Goal: Task Accomplishment & Management: Manage account settings

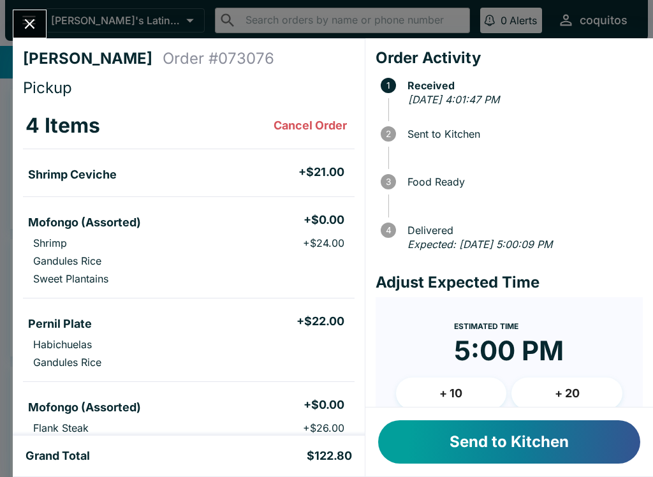
click at [453, 434] on button "Send to Kitchen" at bounding box center [509, 441] width 262 height 43
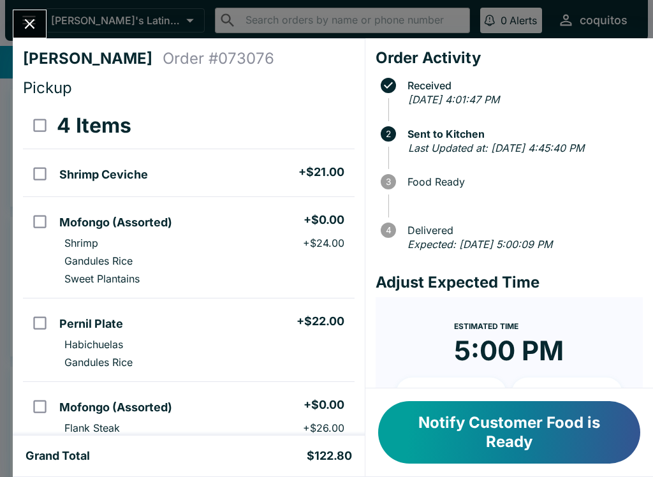
click at [549, 119] on span at bounding box center [515, 114] width 254 height 13
click at [548, 119] on span at bounding box center [515, 114] width 254 height 13
click at [499, 93] on em "[DATE] 4:01:47 PM" at bounding box center [453, 99] width 91 height 13
click at [554, 142] on em "Last Updated at: [DATE] 4:45:40 PM" at bounding box center [496, 148] width 176 height 13
click at [17, 22] on button "Close" at bounding box center [29, 23] width 33 height 27
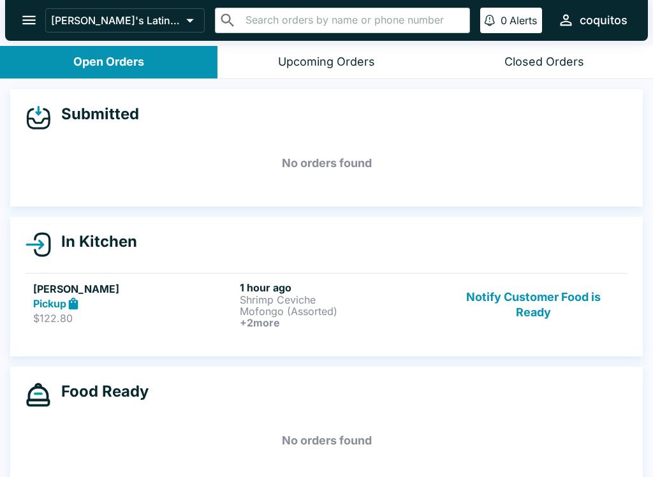
click at [348, 74] on button "Upcoming Orders" at bounding box center [325, 62] width 217 height 33
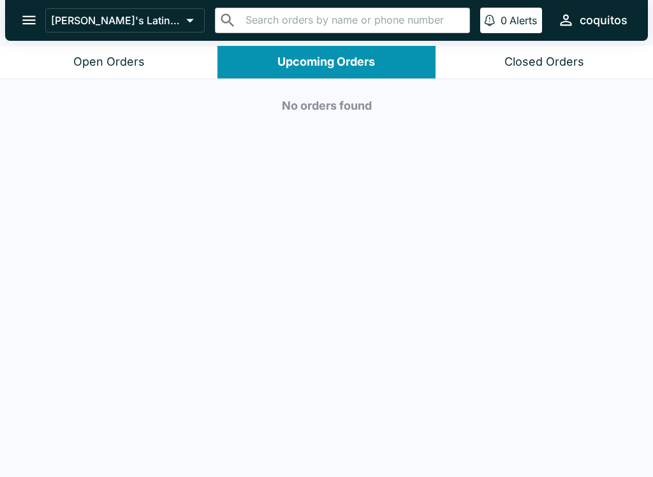
click at [590, 69] on button "Closed Orders" at bounding box center [543, 62] width 217 height 33
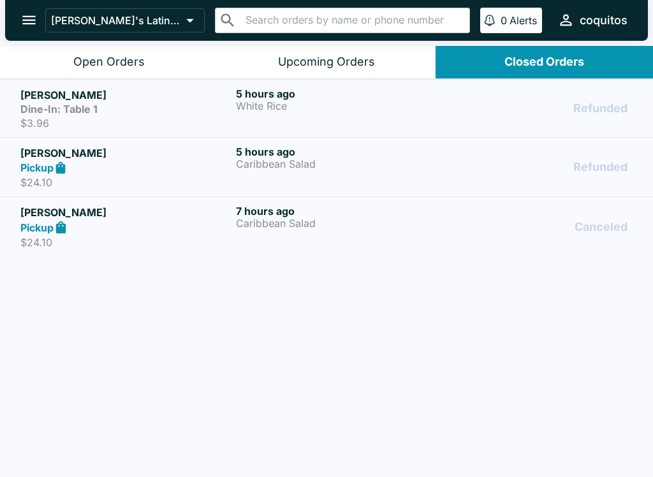
click at [67, 65] on button "Open Orders" at bounding box center [108, 62] width 217 height 33
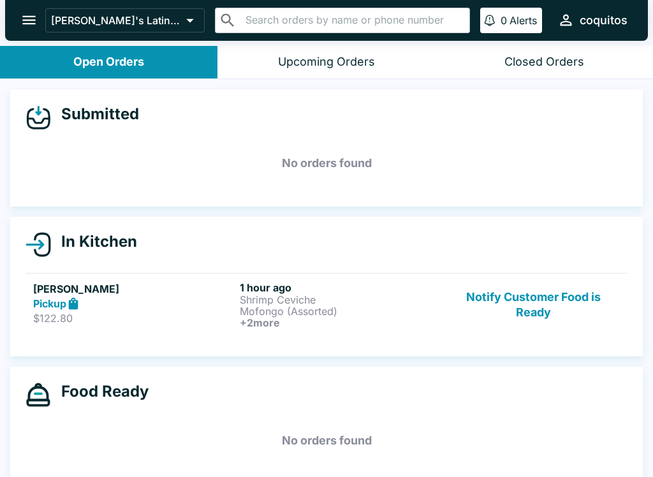
click at [30, 22] on icon "open drawer" at bounding box center [28, 19] width 17 height 17
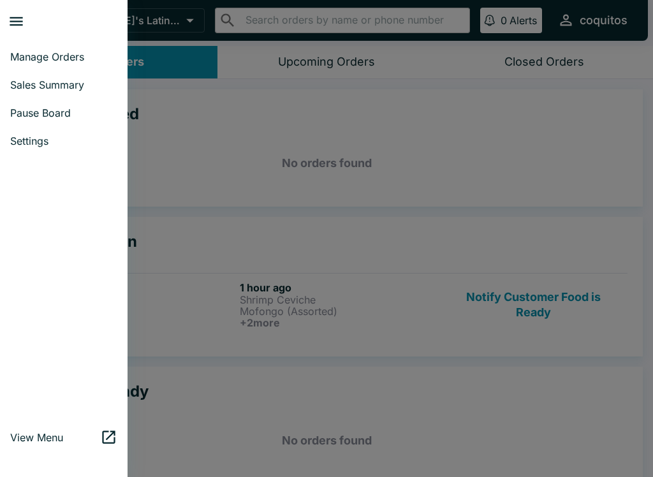
click at [13, 172] on div at bounding box center [64, 289] width 128 height 258
click at [20, 149] on link "Settings" at bounding box center [64, 141] width 128 height 28
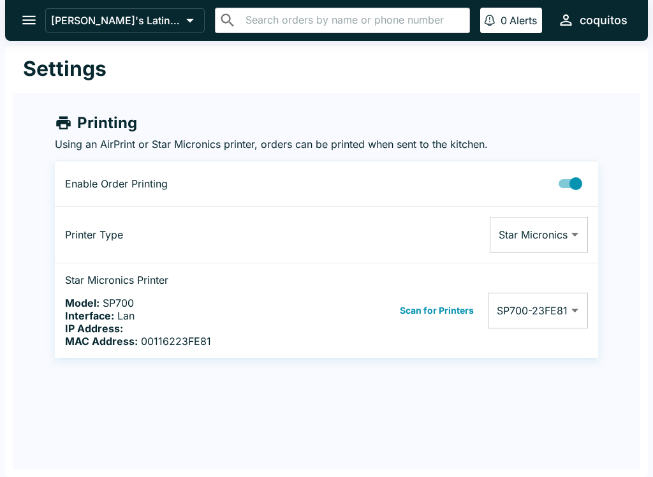
click at [33, 34] on button "open drawer" at bounding box center [29, 20] width 33 height 33
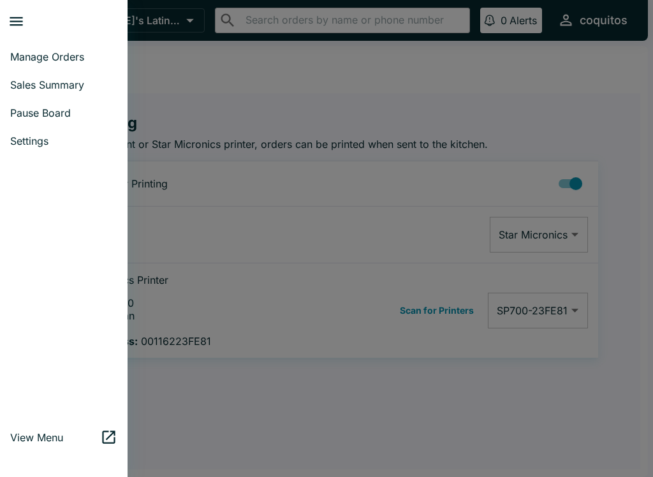
click at [19, 62] on span "Manage Orders" at bounding box center [63, 56] width 107 height 13
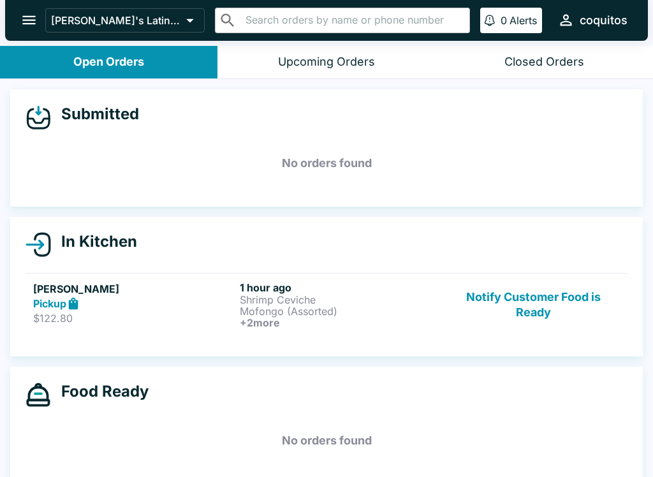
click at [26, 23] on icon "open drawer" at bounding box center [28, 19] width 17 height 17
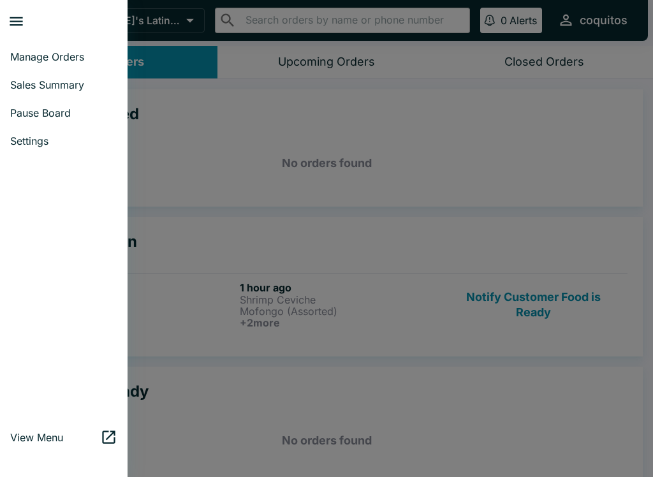
click at [18, 24] on icon "close drawer" at bounding box center [16, 21] width 17 height 17
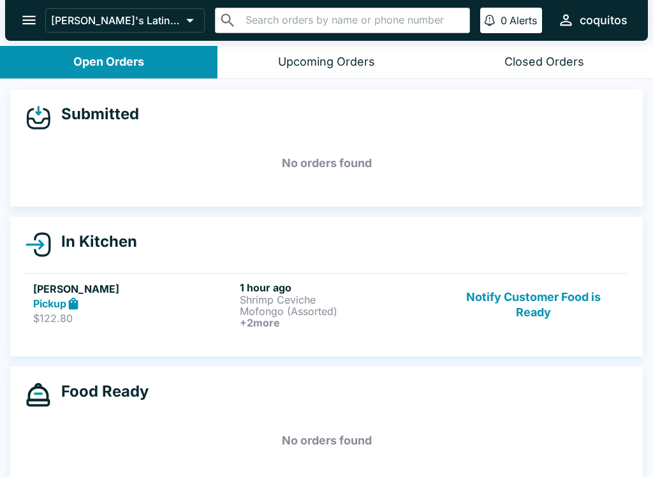
click at [18, 24] on button "open drawer" at bounding box center [29, 20] width 33 height 33
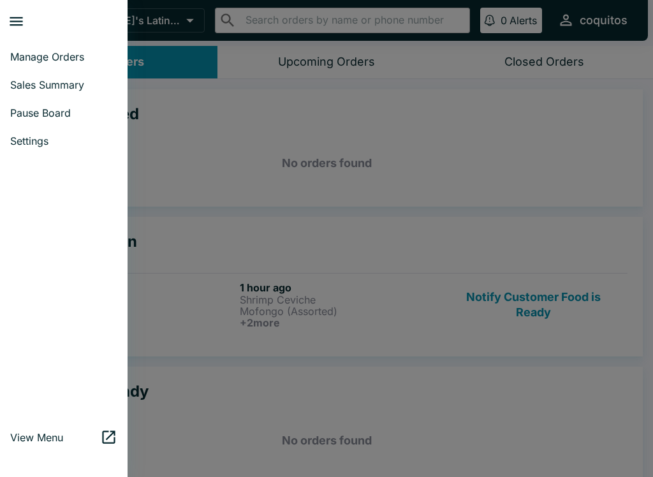
click at [15, 153] on link "Settings" at bounding box center [64, 141] width 128 height 28
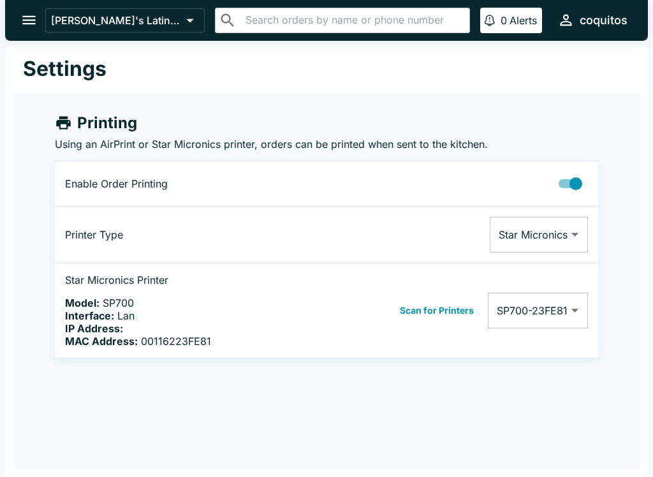
click at [74, 20] on p "[PERSON_NAME]'s Latin Cuisine" at bounding box center [116, 20] width 130 height 13
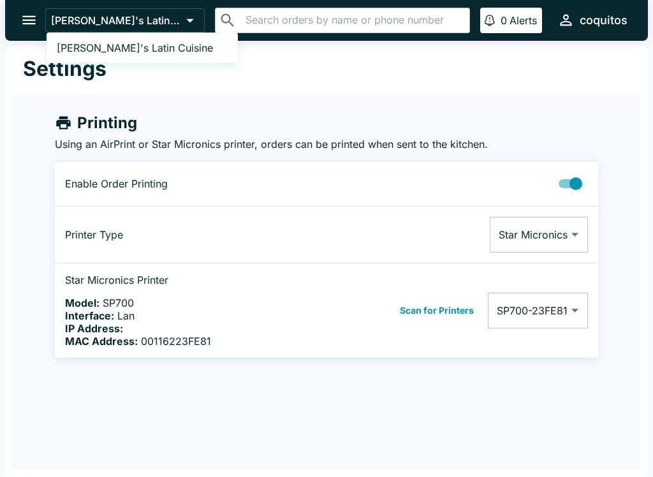
click at [64, 99] on div at bounding box center [326, 238] width 653 height 477
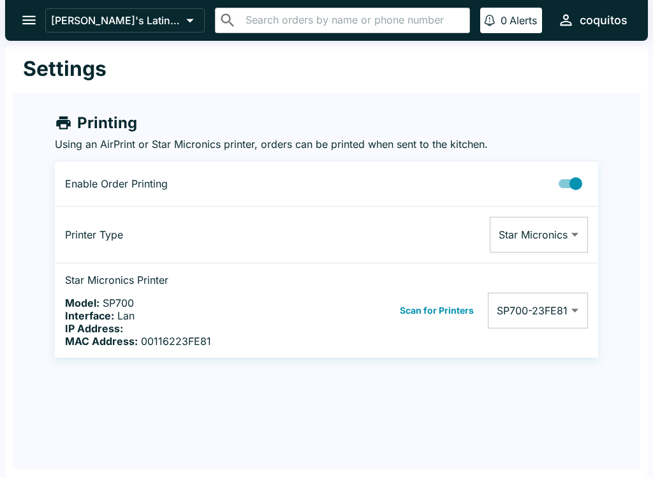
click at [520, 15] on p "Alerts" at bounding box center [522, 20] width 27 height 13
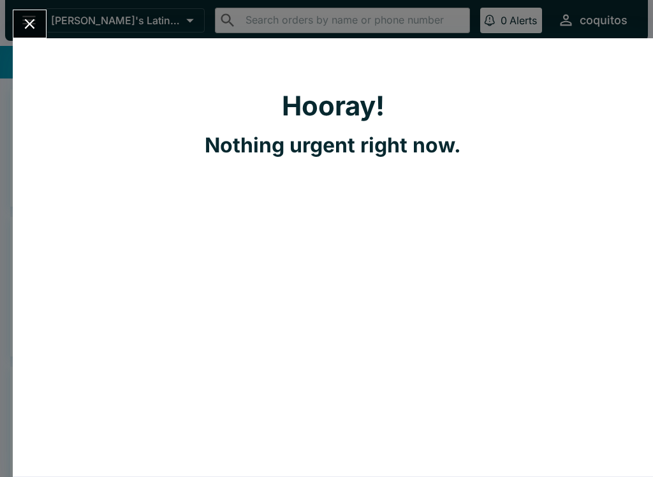
click at [29, 33] on icon "Close" at bounding box center [29, 23] width 17 height 17
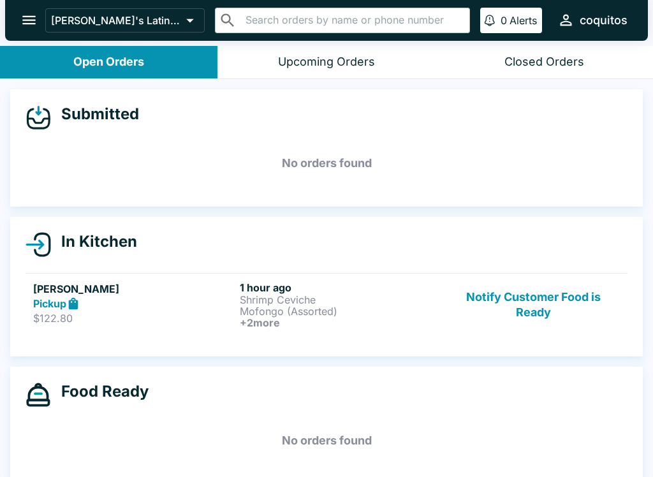
click at [34, 23] on icon "open drawer" at bounding box center [28, 19] width 17 height 17
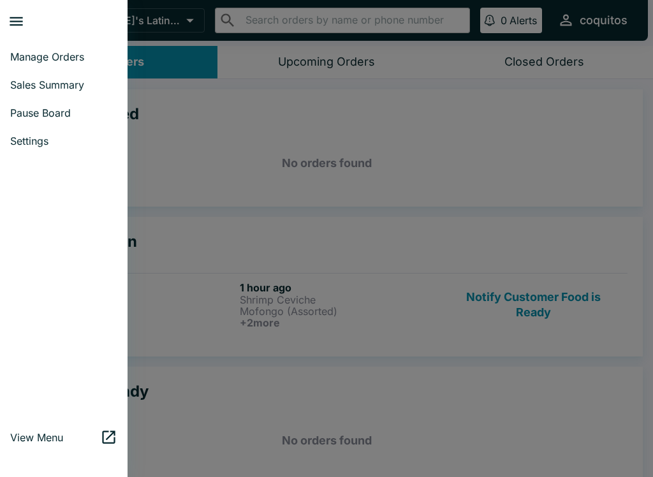
click at [27, 58] on span "Manage Orders" at bounding box center [63, 56] width 107 height 13
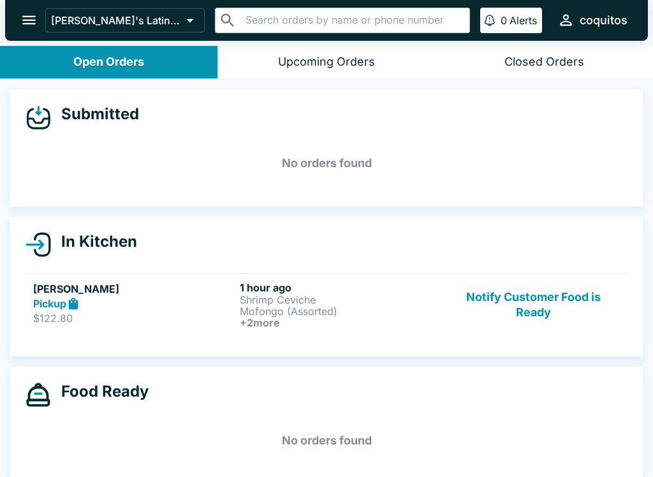
click at [19, 15] on button "open drawer" at bounding box center [29, 20] width 33 height 33
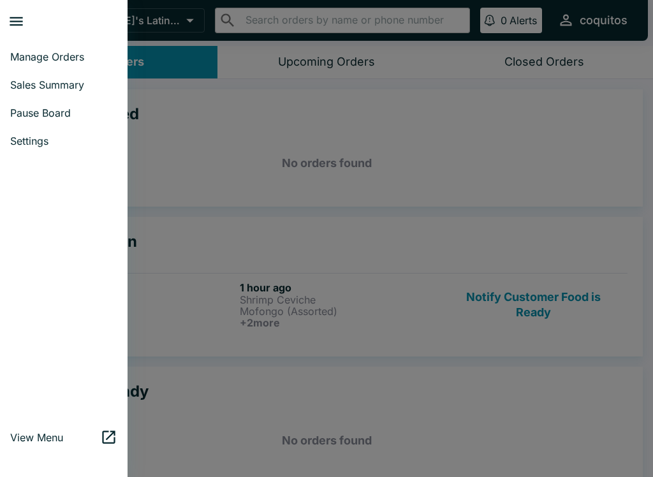
click at [41, 445] on link "View Menu" at bounding box center [64, 437] width 128 height 28
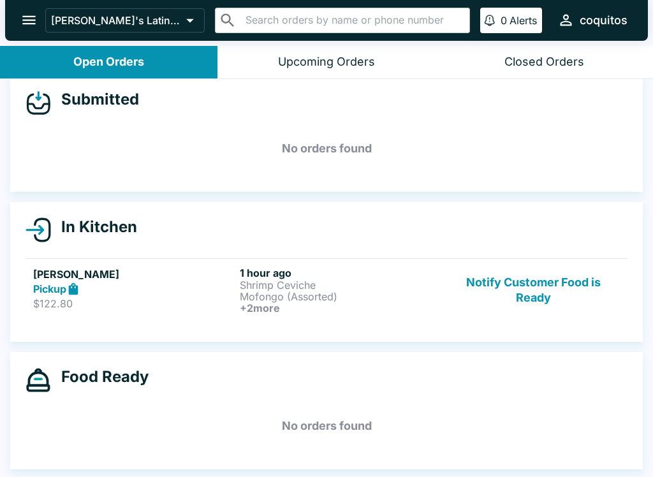
scroll to position [15, 0]
click at [232, 296] on div "[PERSON_NAME] Pickup $122.80" at bounding box center [133, 289] width 201 height 47
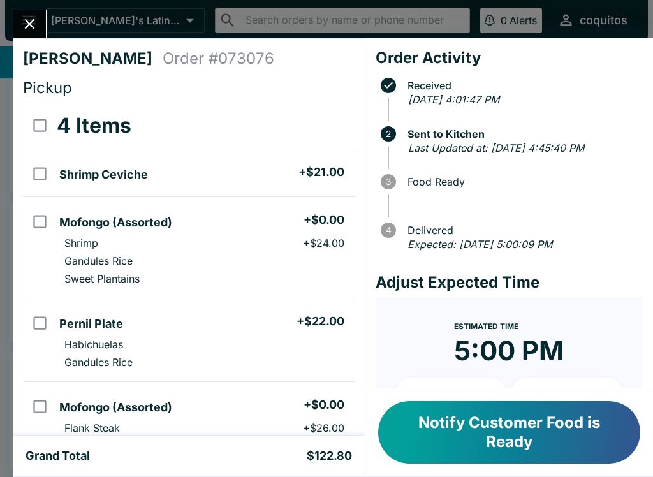
click at [52, 283] on td "orders table" at bounding box center [38, 247] width 31 height 101
click at [41, 228] on input "orders table" at bounding box center [40, 221] width 29 height 29
click at [38, 227] on input "orders table" at bounding box center [40, 221] width 29 height 29
click at [37, 226] on input "orders table" at bounding box center [40, 221] width 29 height 29
checkbox input "false"
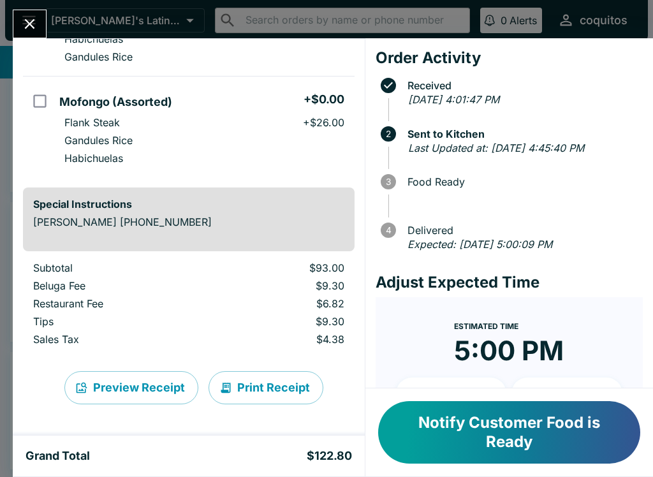
scroll to position [305, 0]
click at [265, 386] on button "Print Receipt" at bounding box center [265, 387] width 115 height 33
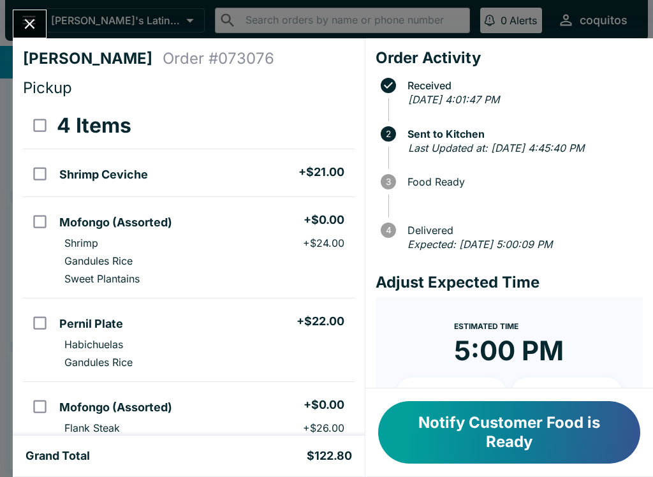
scroll to position [0, 0]
click at [29, 26] on icon "Close" at bounding box center [30, 24] width 10 height 10
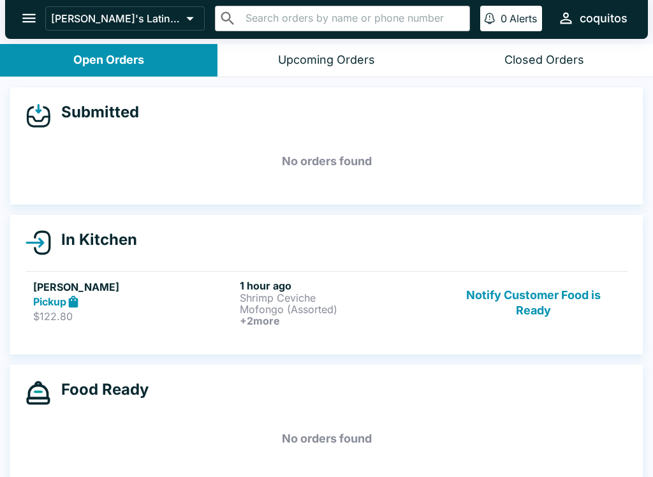
click at [22, 26] on icon "open drawer" at bounding box center [28, 18] width 17 height 17
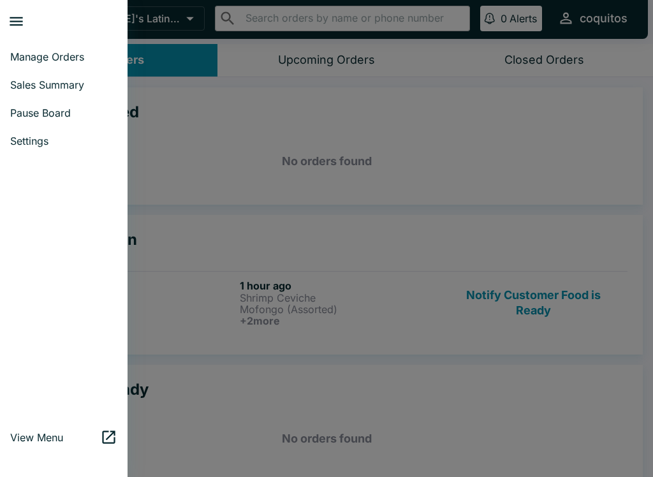
click at [24, 88] on span "Sales Summary" at bounding box center [63, 84] width 107 height 13
select select "03:00"
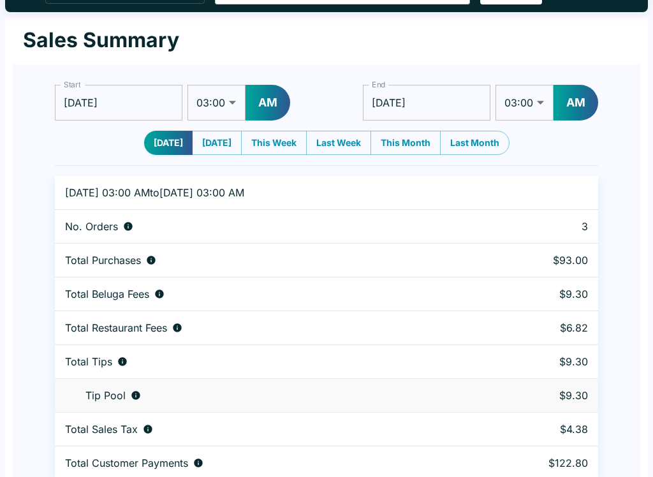
scroll to position [39, 0]
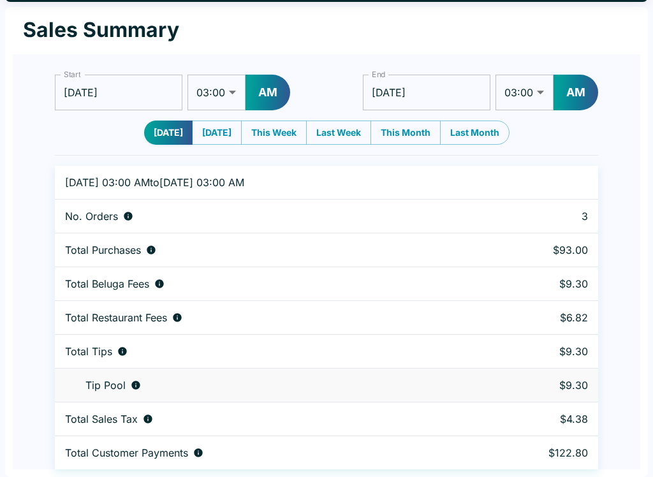
click at [144, 378] on td "Tip Pool" at bounding box center [264, 385] width 418 height 34
click at [140, 376] on td "Tip Pool" at bounding box center [264, 385] width 418 height 34
click at [140, 386] on icon "Tips unclaimed by a waiter" at bounding box center [136, 385] width 10 height 10
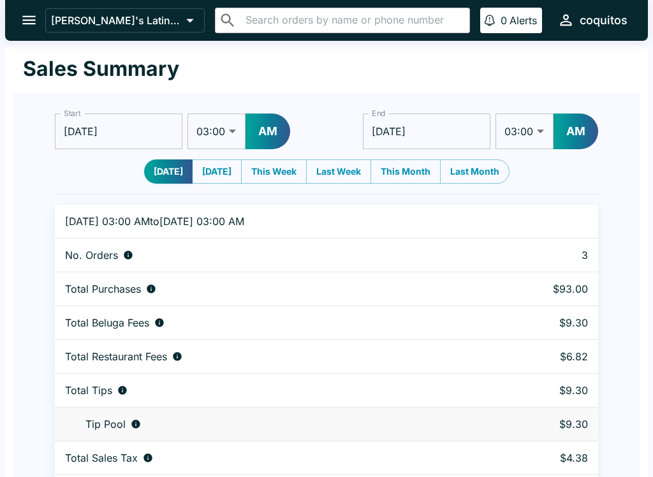
click at [18, 13] on button "open drawer" at bounding box center [29, 20] width 33 height 33
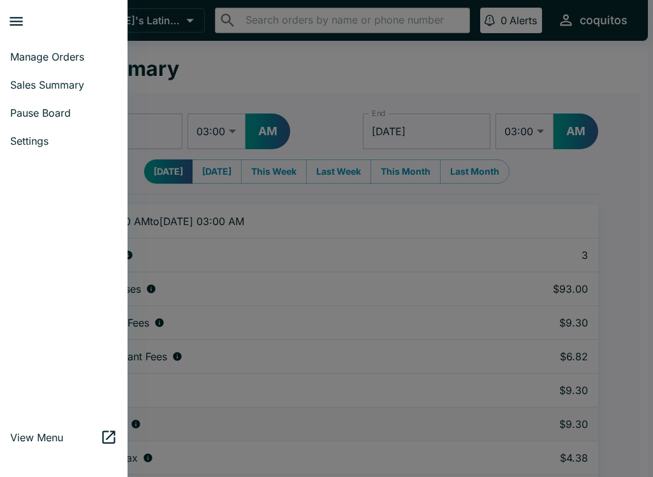
click at [31, 50] on link "Manage Orders" at bounding box center [64, 57] width 128 height 28
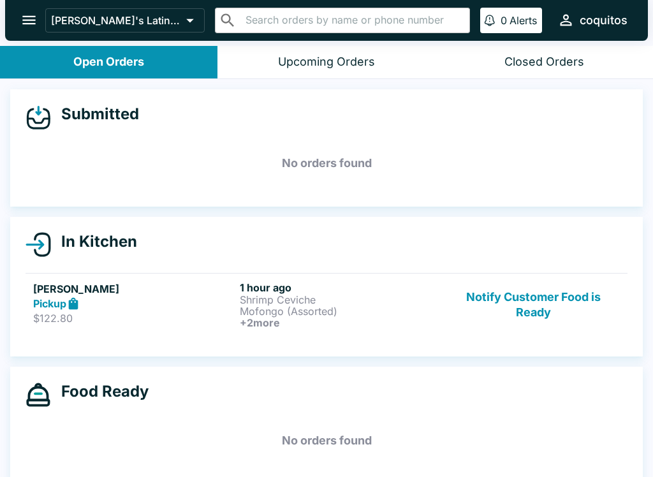
scroll to position [2, 0]
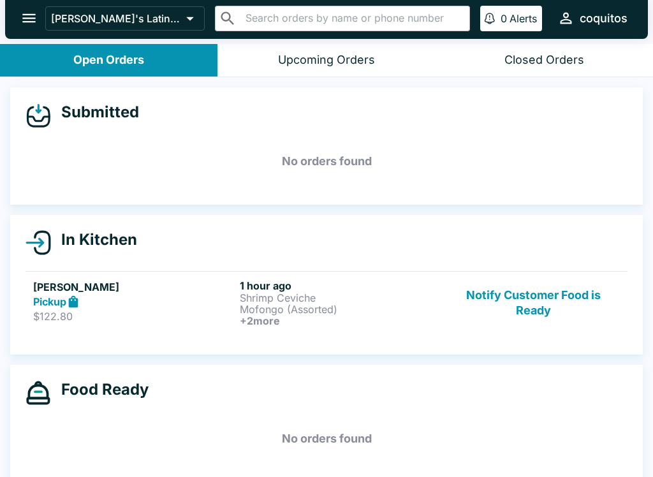
click at [390, 300] on p "Shrimp Ceviche" at bounding box center [340, 297] width 201 height 11
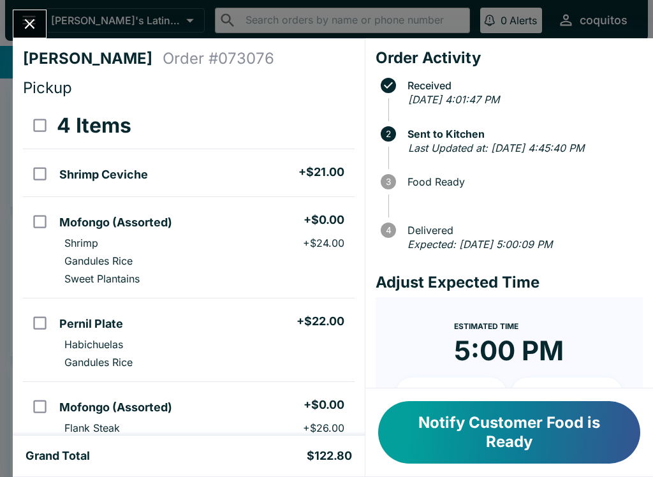
click at [520, 426] on button "Notify Customer Food is Ready" at bounding box center [509, 432] width 262 height 62
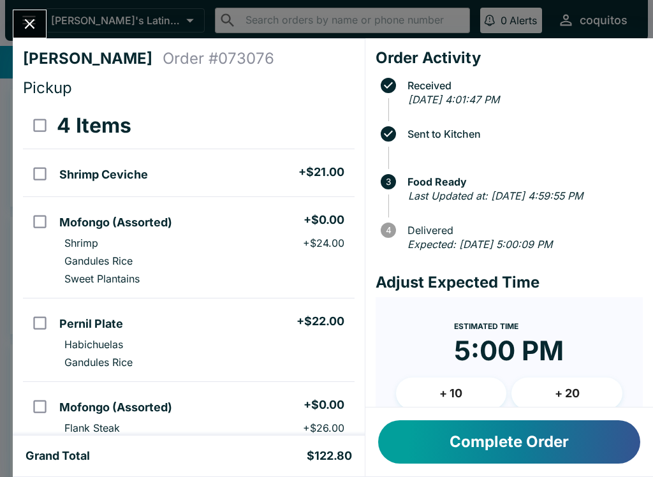
click at [587, 432] on button "Complete Order" at bounding box center [509, 441] width 262 height 43
click at [400, 288] on h4 "Adjust Expected Time" at bounding box center [508, 282] width 267 height 19
click at [24, 28] on icon "Close" at bounding box center [29, 23] width 17 height 17
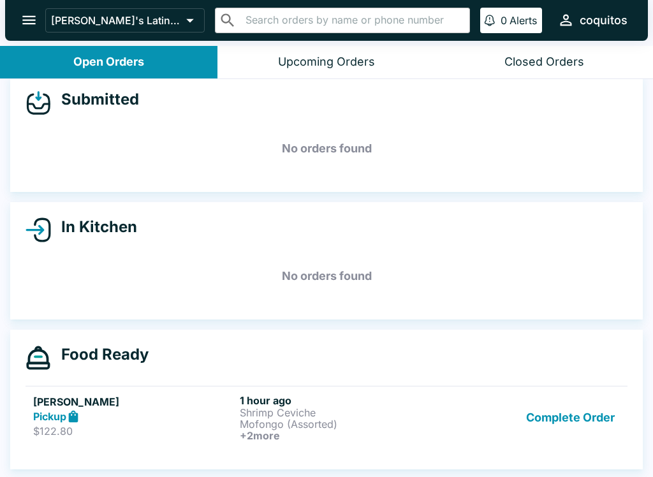
scroll to position [15, 0]
click at [585, 407] on button "Complete Order" at bounding box center [570, 417] width 99 height 47
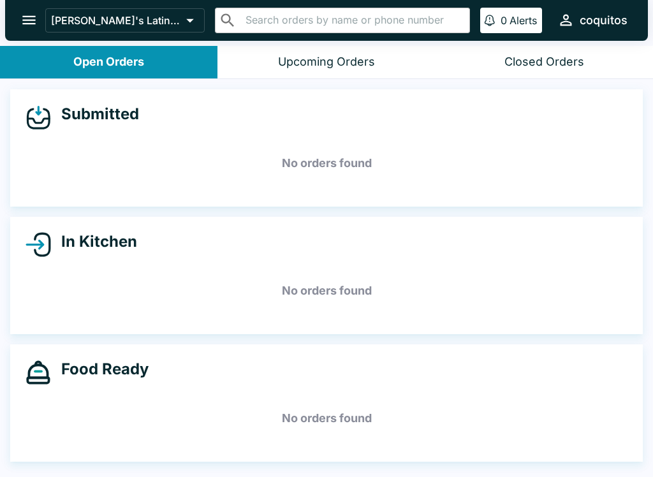
scroll to position [0, 0]
click at [560, 73] on button "Closed Orders" at bounding box center [543, 62] width 217 height 33
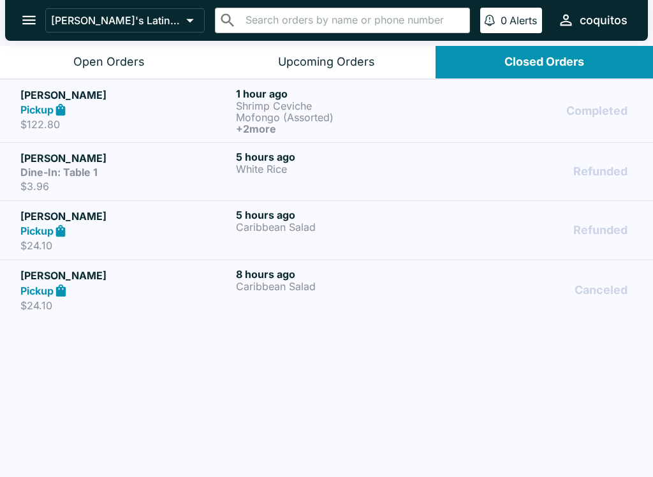
click at [503, 99] on div "Completed" at bounding box center [542, 110] width 180 height 47
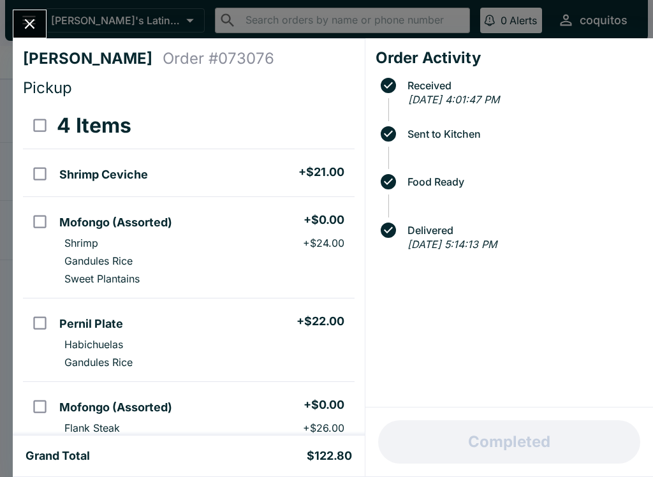
click at [37, 24] on icon "Close" at bounding box center [29, 23] width 17 height 17
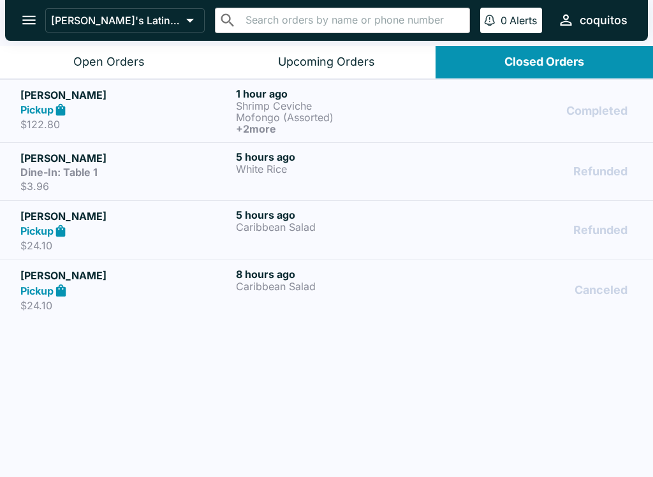
click at [126, 132] on div "[PERSON_NAME] Pickup $122.80" at bounding box center [125, 110] width 210 height 47
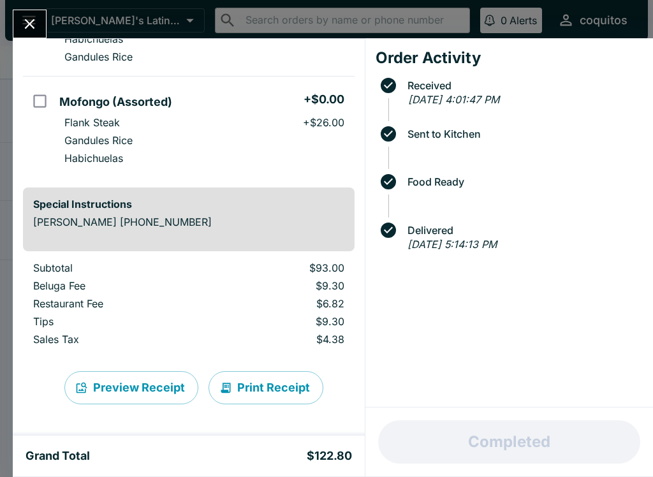
scroll to position [305, 0]
click at [592, 28] on div "[PERSON_NAME] Order # 073076 Pickup 4 Items Shrimp Ceviche + $21.00 Mofongo (As…" at bounding box center [326, 238] width 653 height 477
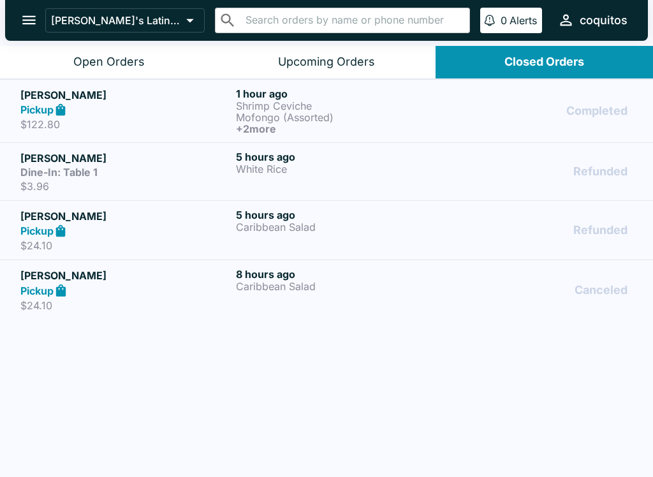
click at [592, 27] on div "coquitos" at bounding box center [604, 20] width 48 height 15
click at [223, 395] on div at bounding box center [326, 238] width 653 height 477
click at [34, 17] on icon "open drawer" at bounding box center [28, 20] width 13 height 9
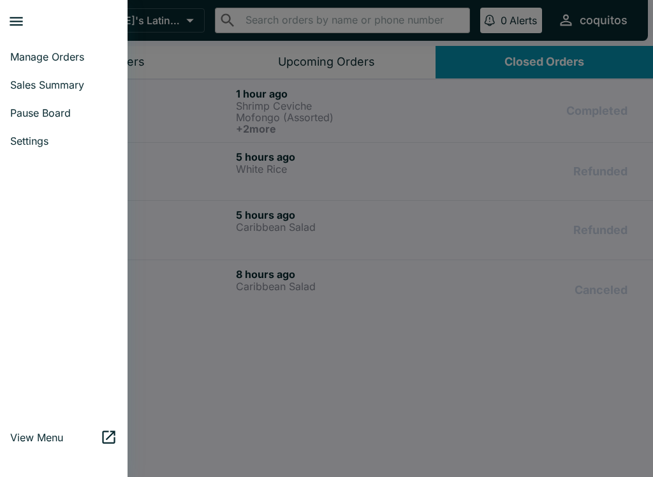
click at [82, 88] on span "Sales Summary" at bounding box center [63, 84] width 107 height 13
select select "03:00"
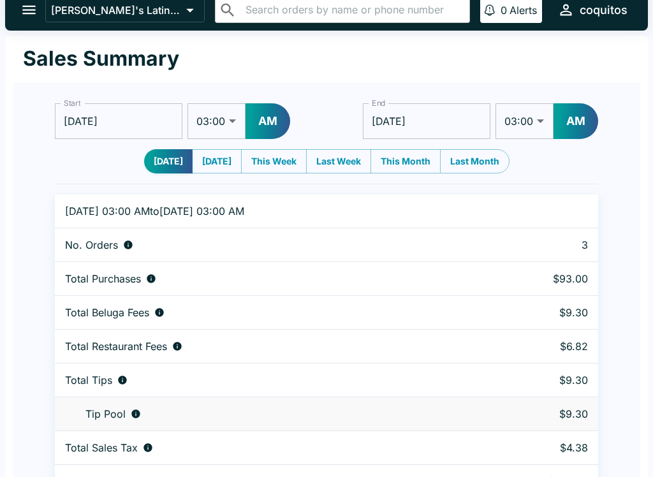
scroll to position [39, 0]
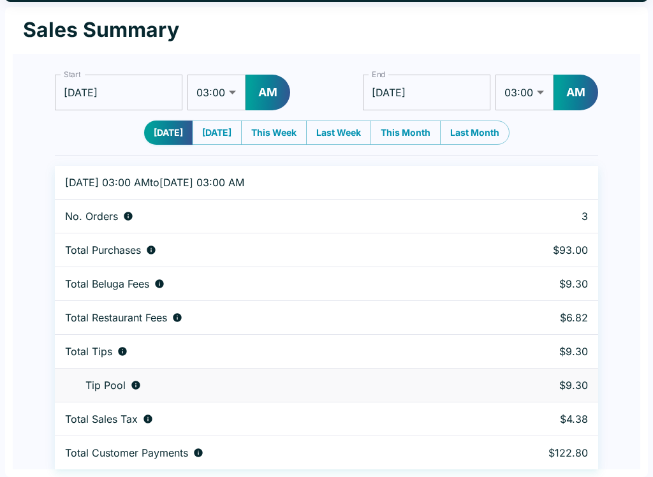
click at [125, 337] on td "Total Tips" at bounding box center [264, 352] width 418 height 34
click at [120, 347] on icon "Combined individual and pooled tips" at bounding box center [122, 351] width 10 height 10
click at [120, 351] on icon "Combined individual and pooled tips" at bounding box center [122, 351] width 8 height 8
click at [145, 384] on div "Tip Pool" at bounding box center [263, 385] width 397 height 13
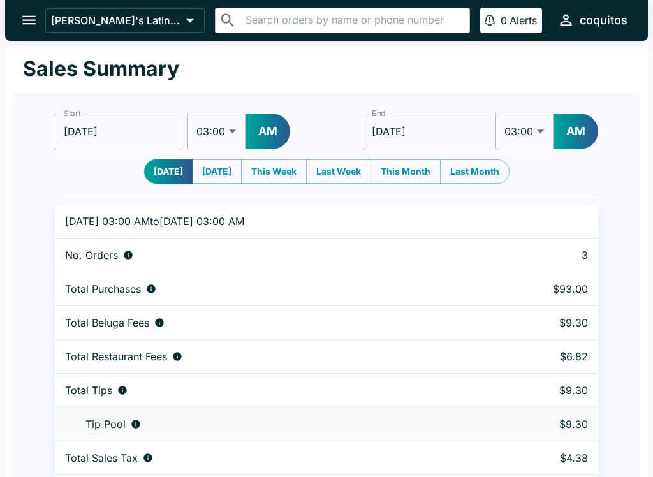
click at [531, 129] on select "01:00 01:30 02:00 02:30 03:00 03:30 04:00 04:30 05:00 05:30 06:00 06:30 07:00 0…" at bounding box center [524, 131] width 58 height 36
click at [34, 33] on button "open drawer" at bounding box center [29, 20] width 33 height 33
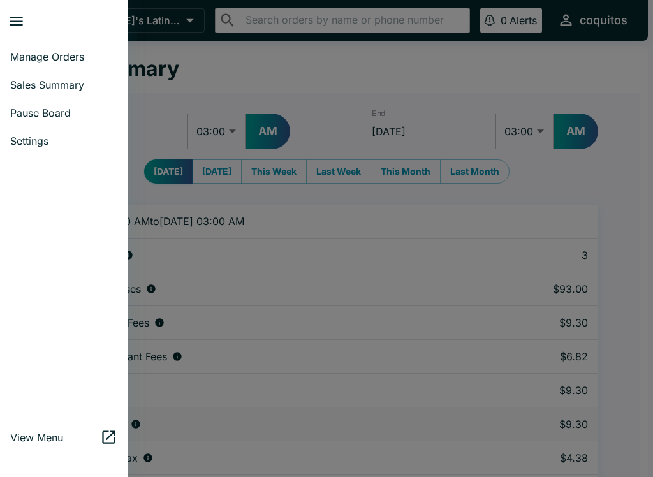
click at [191, 100] on div at bounding box center [326, 238] width 653 height 477
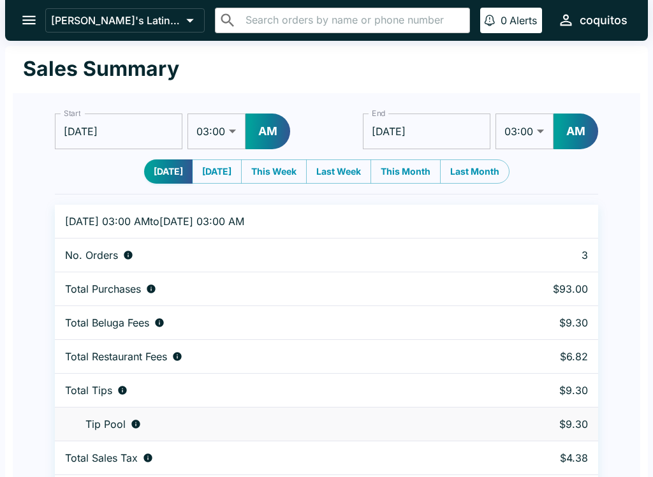
click at [29, 13] on icon "open drawer" at bounding box center [28, 19] width 17 height 17
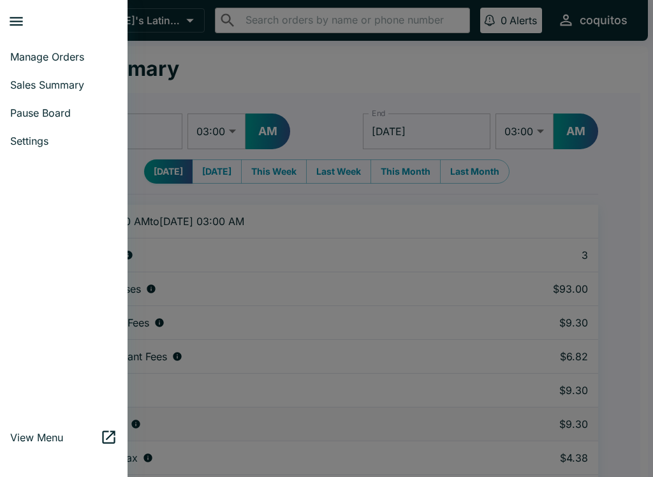
click at [45, 60] on span "Manage Orders" at bounding box center [63, 56] width 107 height 13
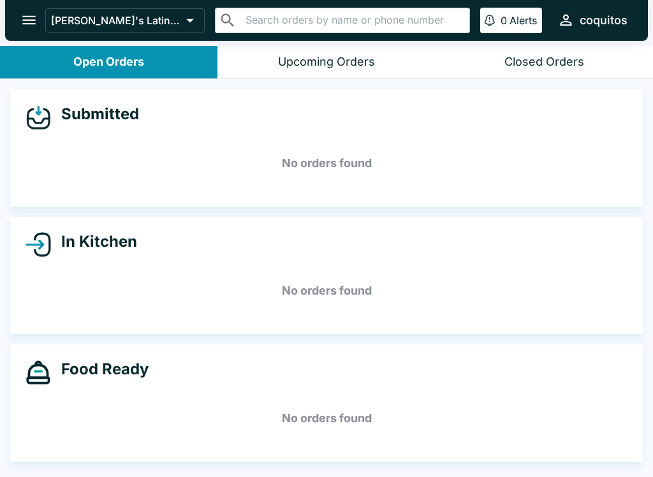
scroll to position [2, 0]
